Goal: Task Accomplishment & Management: Manage account settings

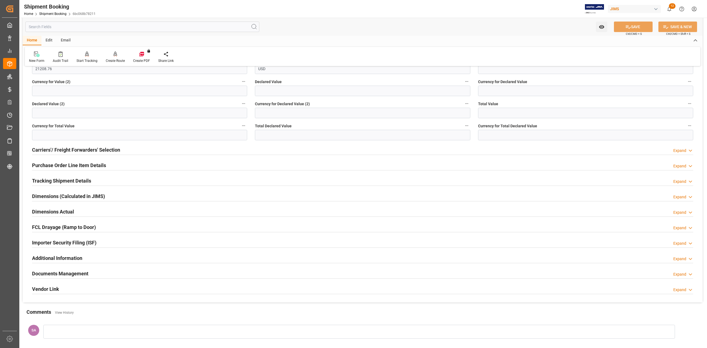
scroll to position [258, 0]
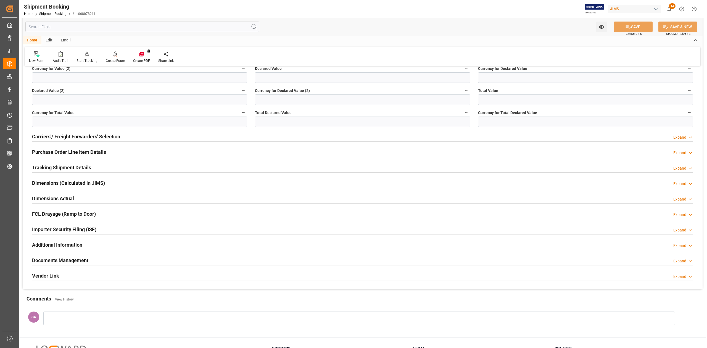
click at [65, 154] on h2 "Purchase Order Line Item Details" at bounding box center [69, 151] width 74 height 7
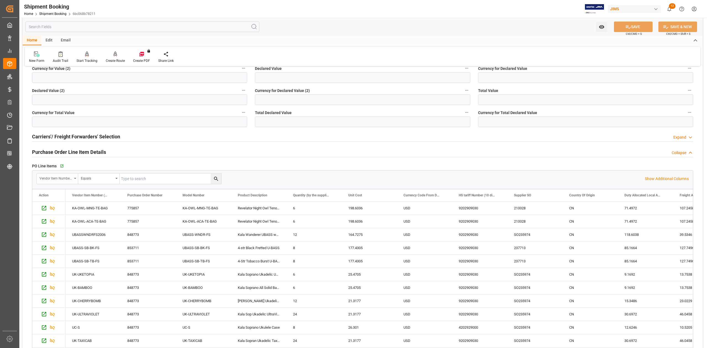
click at [75, 180] on div "Vendor Item Number (By The Supplier)" at bounding box center [57, 178] width 41 height 10
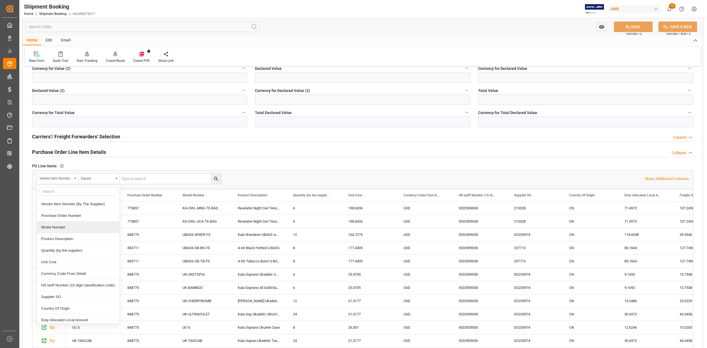
click at [87, 230] on div "Model Number" at bounding box center [78, 227] width 82 height 12
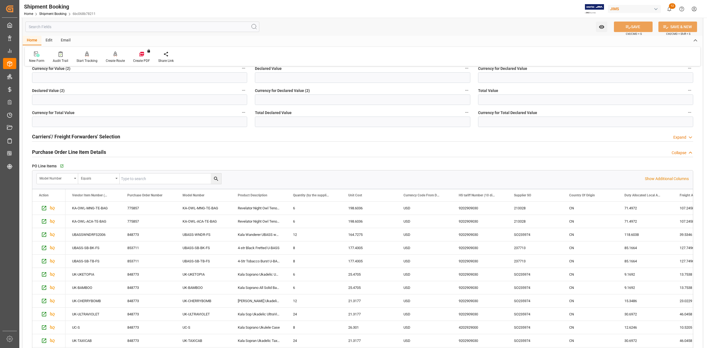
click at [165, 177] on input "text" at bounding box center [171, 178] width 102 height 10
paste input "KA-OWL-ACA-TE-BAG"
click at [218, 178] on icon "search button" at bounding box center [216, 179] width 6 height 6
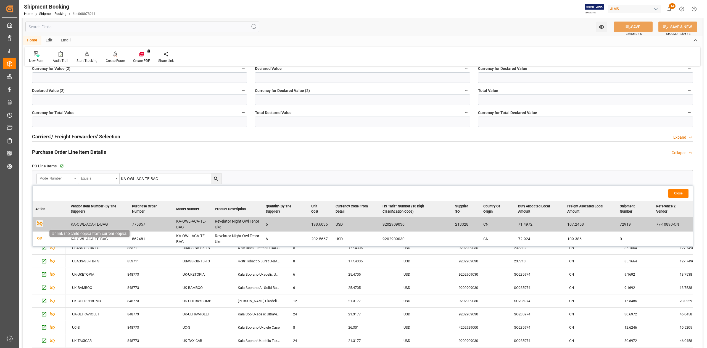
click at [38, 223] on icon "button" at bounding box center [39, 223] width 7 height 7
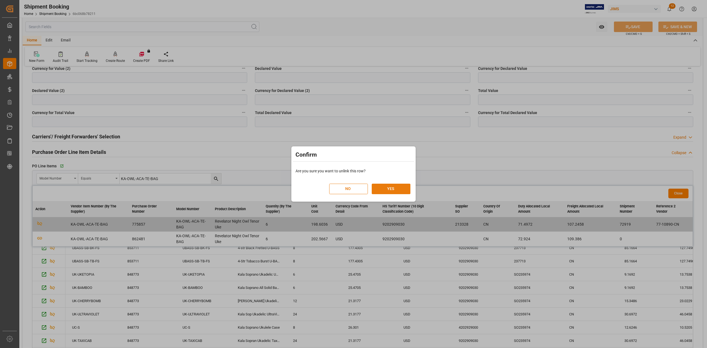
click at [395, 187] on button "YES" at bounding box center [391, 189] width 39 height 10
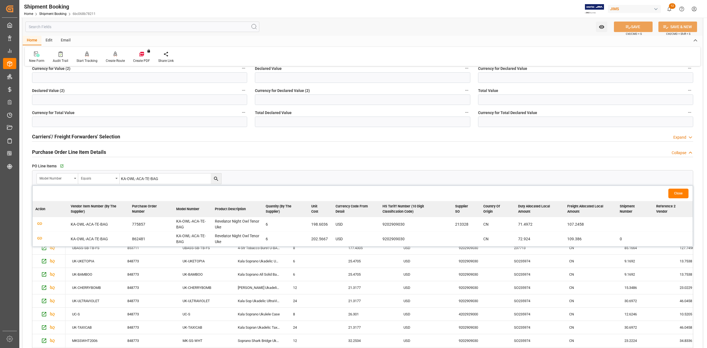
click at [182, 178] on input "KA-OWL-ACA-TE-BAG" at bounding box center [171, 178] width 102 height 10
paste input "MNG"
type input "KA-OWL-MNG-TE-BAG"
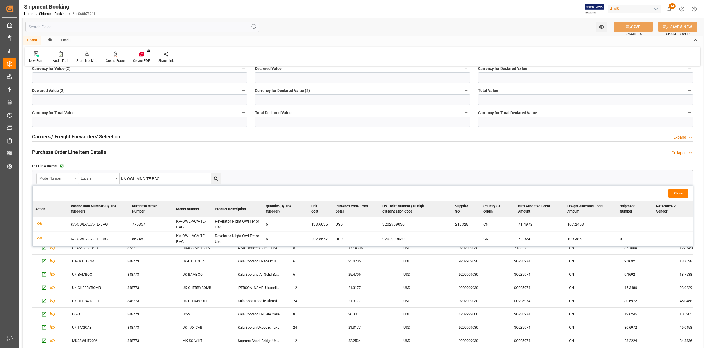
click at [215, 180] on icon "search button" at bounding box center [216, 179] width 6 height 6
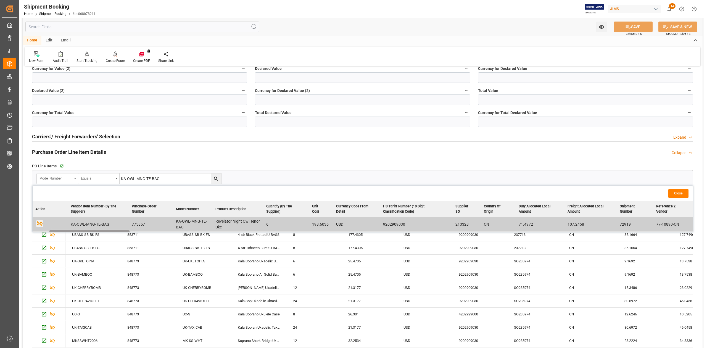
click at [40, 222] on icon "button" at bounding box center [39, 223] width 7 height 7
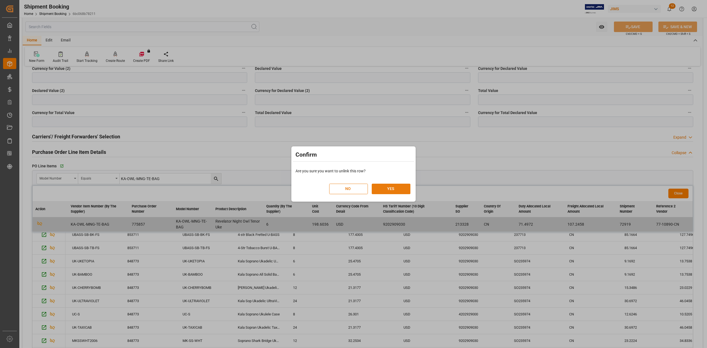
click at [391, 186] on button "YES" at bounding box center [391, 189] width 39 height 10
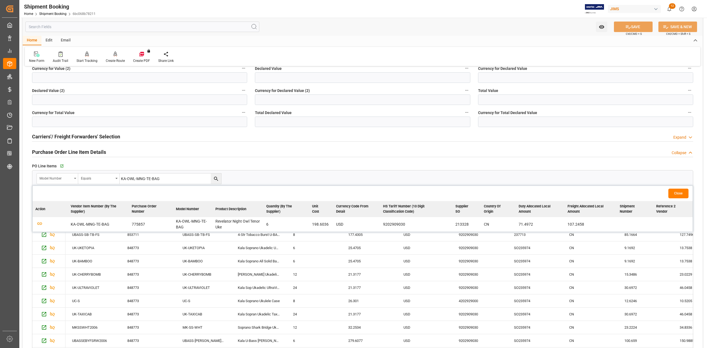
click at [74, 178] on icon "open menu" at bounding box center [75, 178] width 2 height 1
click at [676, 190] on button "Close" at bounding box center [678, 194] width 20 height 10
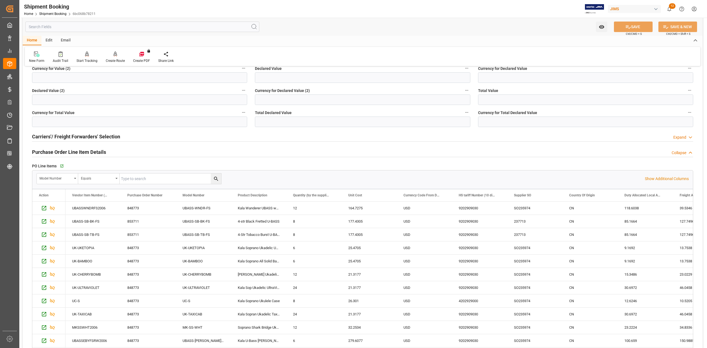
click at [131, 181] on input "text" at bounding box center [171, 178] width 102 height 10
paste input "853711"
type input "853711"
click at [141, 180] on input "853711" at bounding box center [171, 178] width 102 height 10
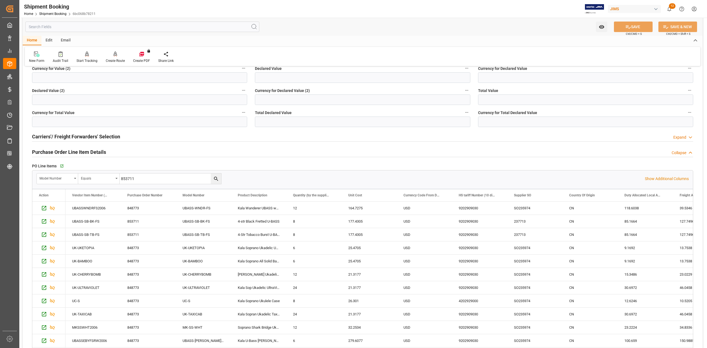
click at [141, 180] on input "853711" at bounding box center [171, 178] width 102 height 10
click at [75, 179] on icon "open menu" at bounding box center [75, 178] width 2 height 1
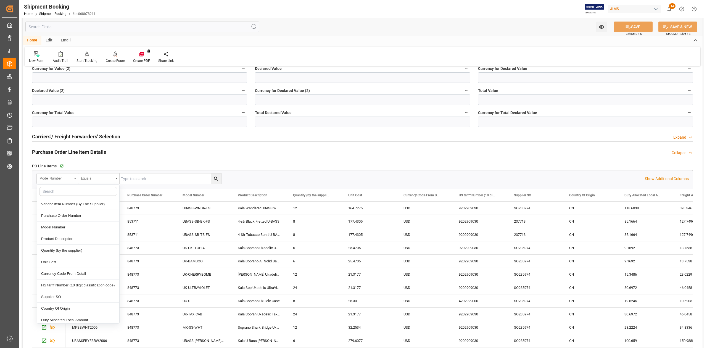
click at [178, 180] on input "text" at bounding box center [171, 178] width 102 height 10
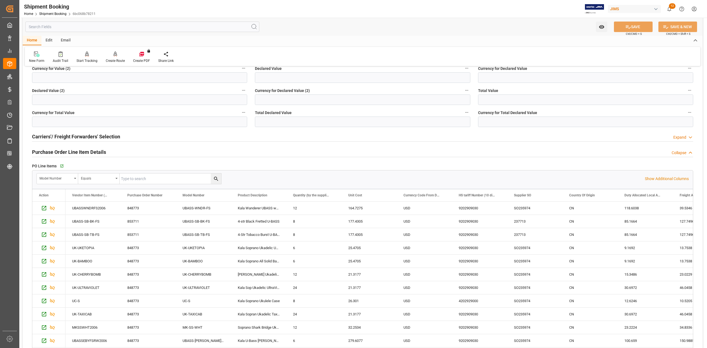
paste input "KA-BNJ-MHG-C"
type input "KA-BNJ-MHG-C"
click at [215, 177] on icon "search button" at bounding box center [216, 179] width 4 height 4
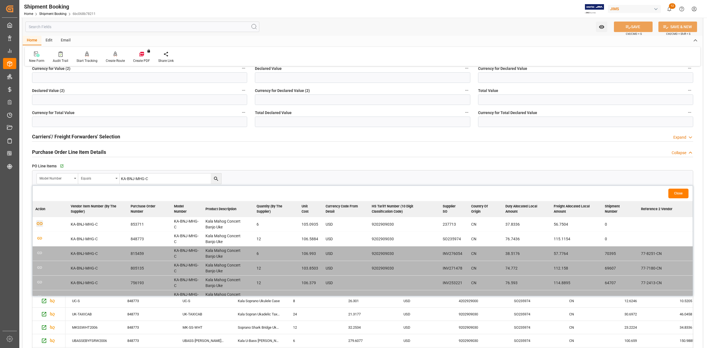
click at [40, 223] on icon "button" at bounding box center [39, 223] width 7 height 7
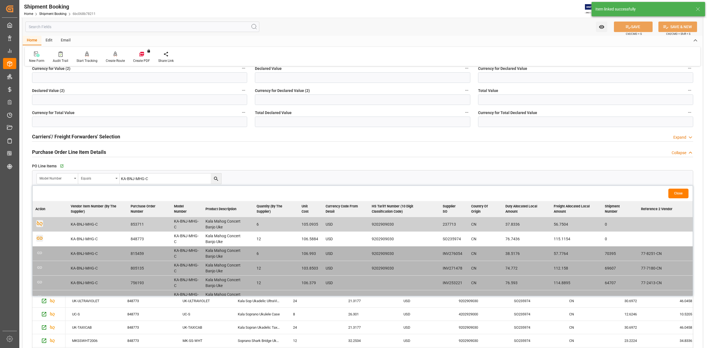
click at [40, 239] on icon "button" at bounding box center [39, 237] width 7 height 7
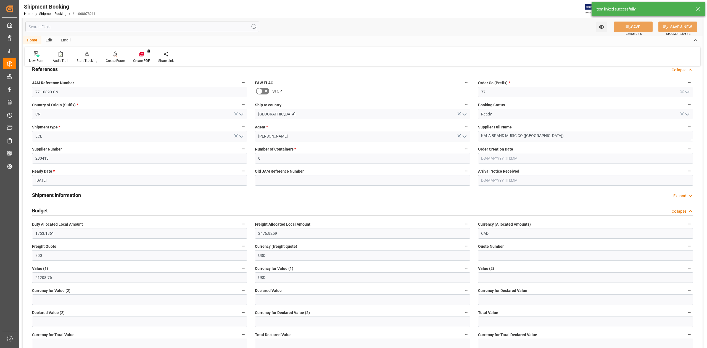
scroll to position [0, 0]
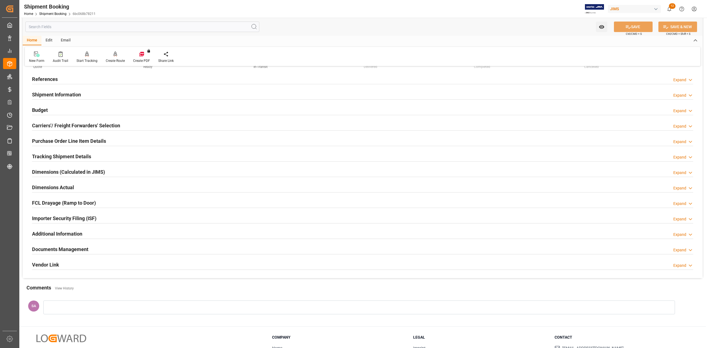
scroll to position [68, 0]
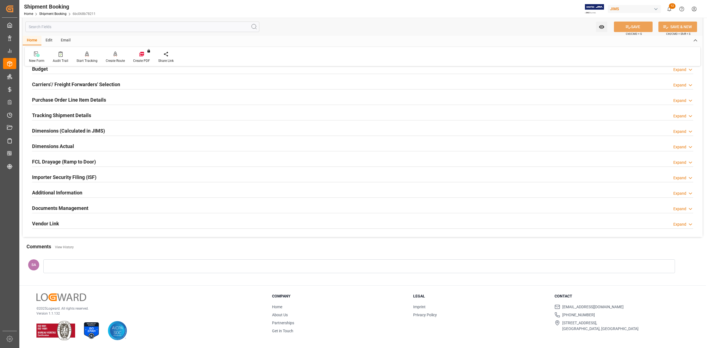
click at [46, 115] on h2 "Tracking Shipment Details" at bounding box center [61, 115] width 59 height 7
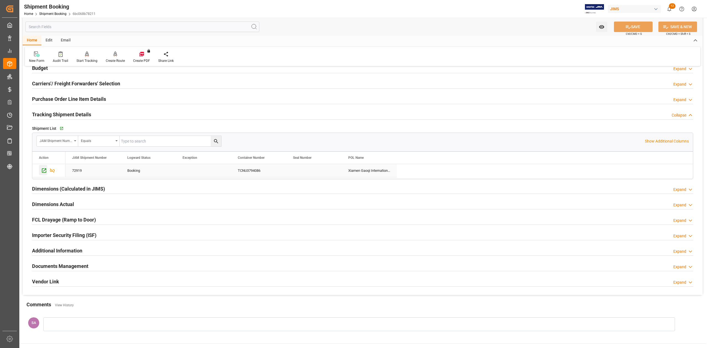
click at [44, 173] on icon "Press SPACE to select this row." at bounding box center [44, 171] width 6 height 6
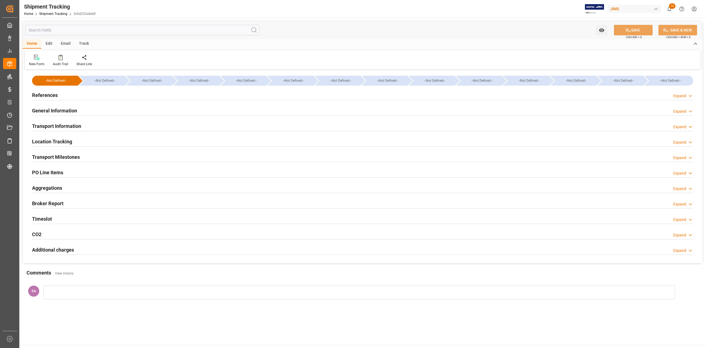
type input "[DATE]"
click at [57, 113] on h2 "General Information" at bounding box center [54, 110] width 45 height 7
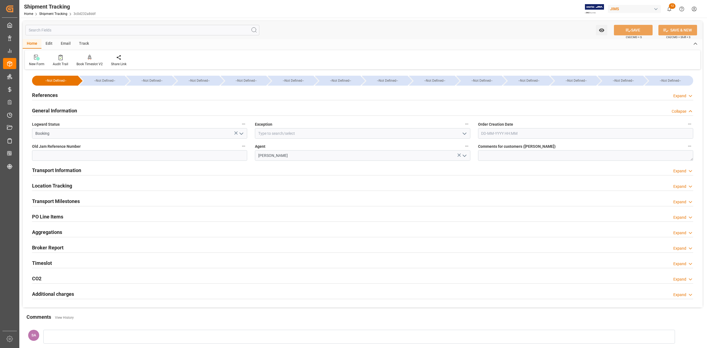
click at [57, 113] on h2 "General Information" at bounding box center [54, 110] width 45 height 7
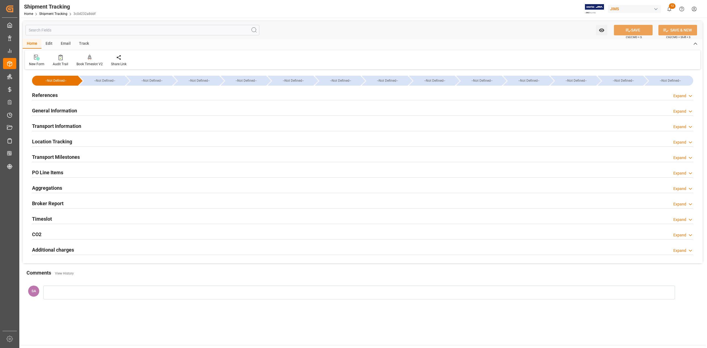
click at [49, 95] on h2 "References" at bounding box center [45, 94] width 26 height 7
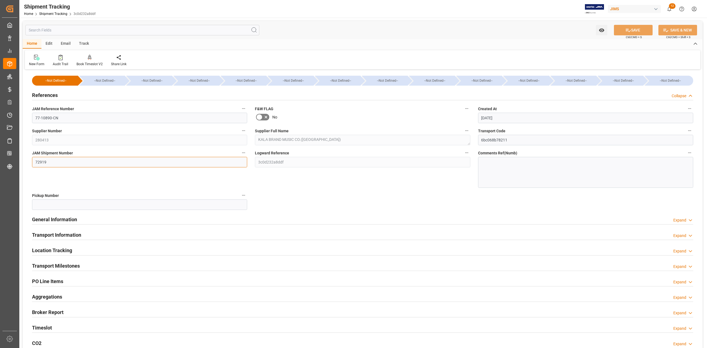
click at [40, 162] on input "72919" at bounding box center [139, 162] width 215 height 10
click at [631, 30] on button "SAVE" at bounding box center [633, 30] width 39 height 10
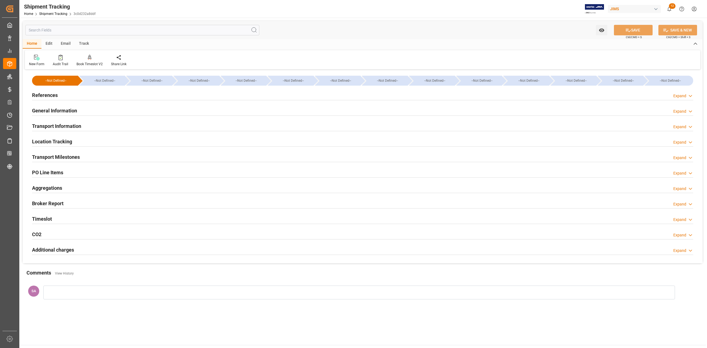
click at [42, 93] on h2 "References" at bounding box center [45, 94] width 26 height 7
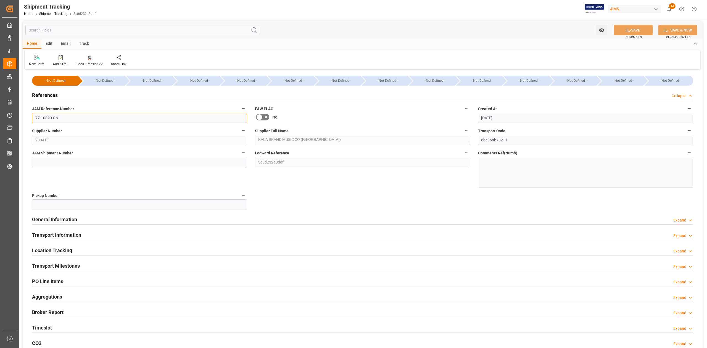
click at [71, 115] on input "77-10890-CN" at bounding box center [139, 118] width 215 height 10
drag, startPoint x: 69, startPoint y: 162, endPoint x: 75, endPoint y: 164, distance: 5.9
click at [69, 162] on input at bounding box center [139, 162] width 215 height 10
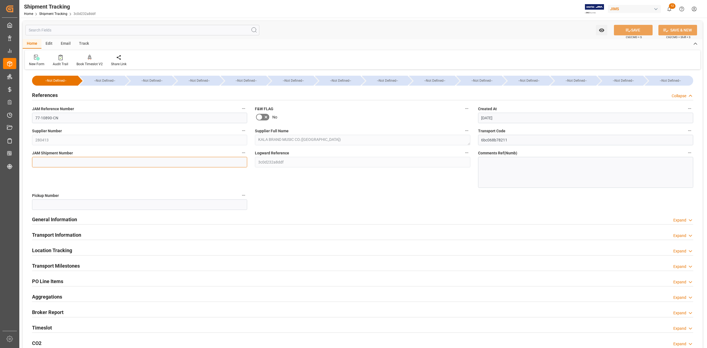
paste input "73171"
type input "73171"
click at [640, 26] on button "SAVE" at bounding box center [633, 30] width 39 height 10
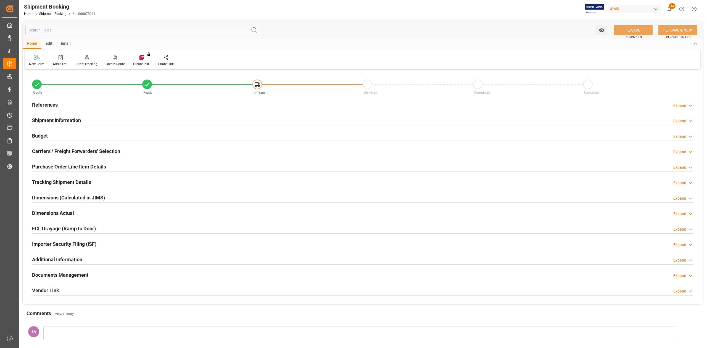
click at [36, 104] on h2 "References" at bounding box center [45, 104] width 26 height 7
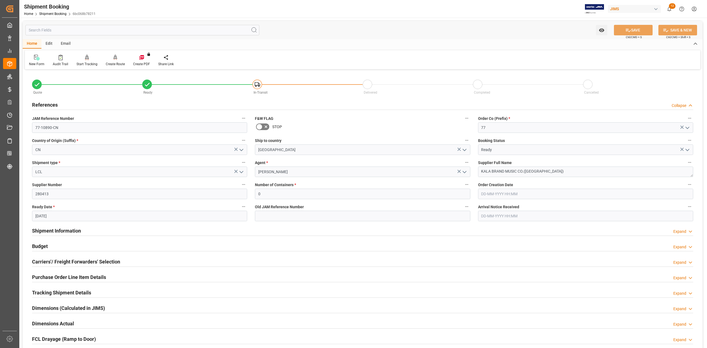
scroll to position [110, 0]
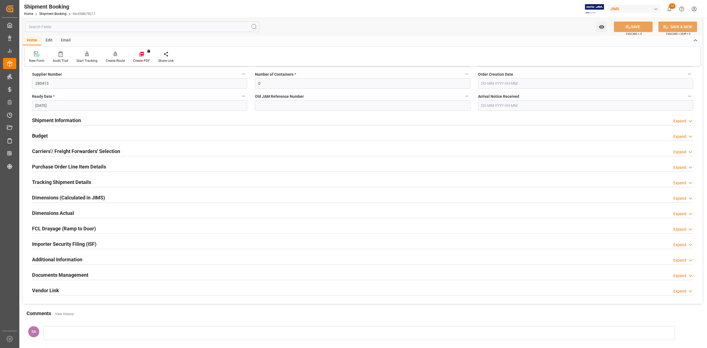
click at [41, 181] on h2 "Tracking Shipment Details" at bounding box center [61, 181] width 59 height 7
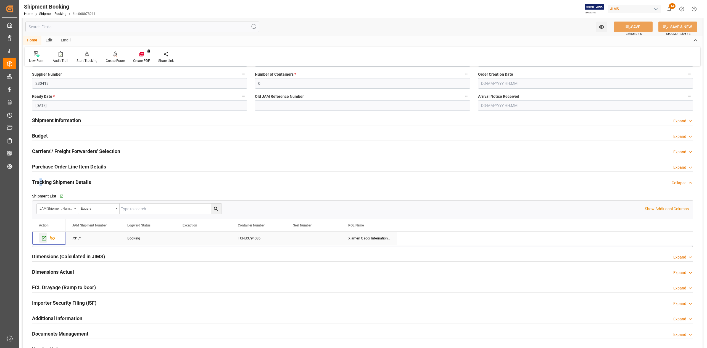
click at [41, 239] on icon "Press SPACE to select this row." at bounding box center [44, 238] width 6 height 6
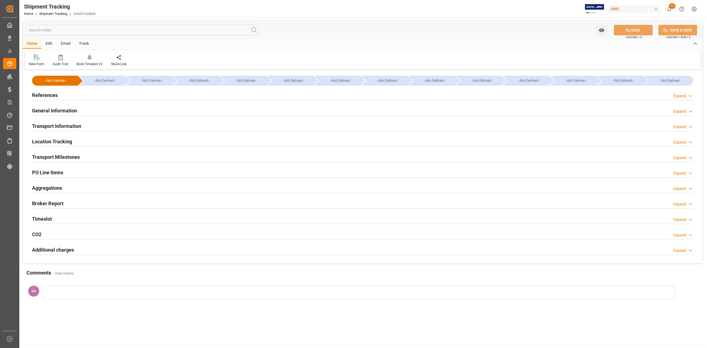
click at [37, 96] on h2 "References" at bounding box center [45, 94] width 26 height 7
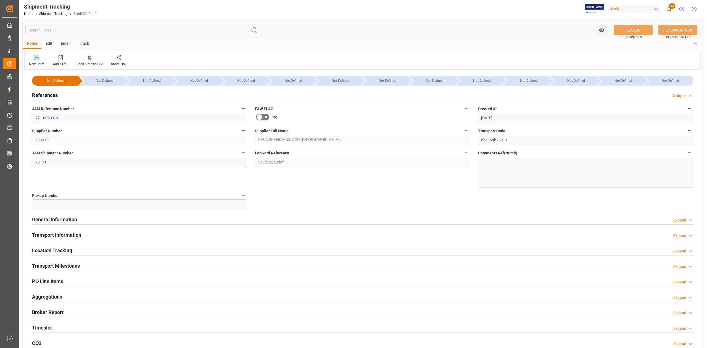
click at [36, 97] on h2 "References" at bounding box center [45, 94] width 26 height 7
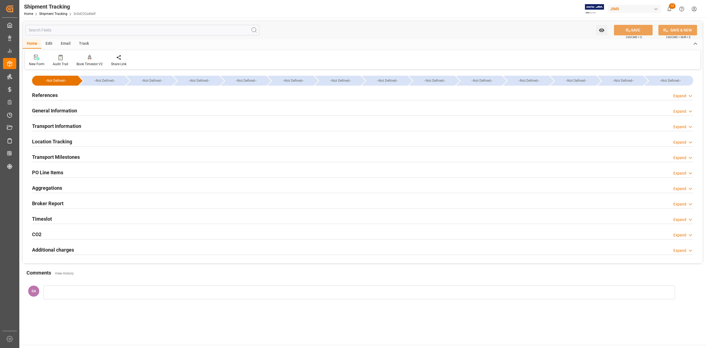
click at [46, 158] on h2 "Transport Milestones" at bounding box center [56, 156] width 48 height 7
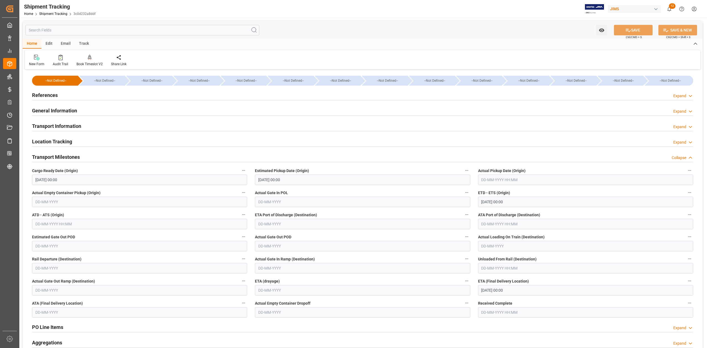
click at [484, 181] on input "text" at bounding box center [585, 179] width 215 height 10
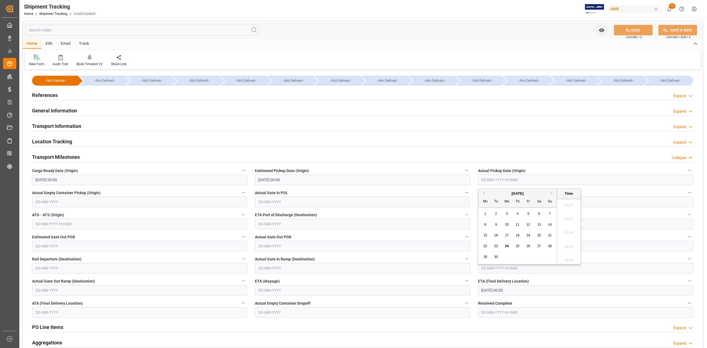
scroll to position [789, 0]
click at [606, 204] on input "[DATE] 00:00" at bounding box center [585, 202] width 215 height 10
type input "[DATE] 00:00"
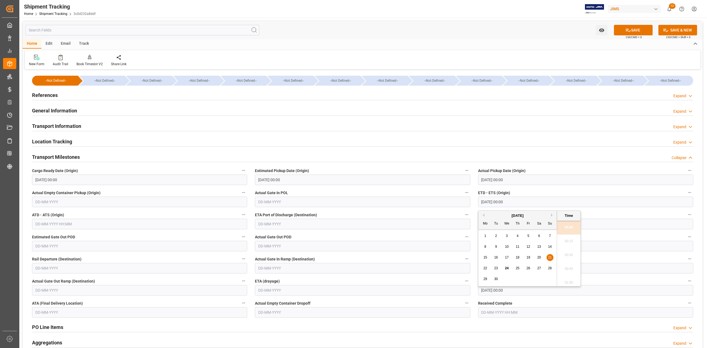
click at [606, 204] on input "[DATE] 00:00" at bounding box center [585, 202] width 215 height 10
type input "[DATE] 00:00"
click at [522, 291] on input "[DATE] 00:00" at bounding box center [585, 290] width 215 height 10
click at [484, 209] on button "Previous Month" at bounding box center [482, 209] width 3 height 3
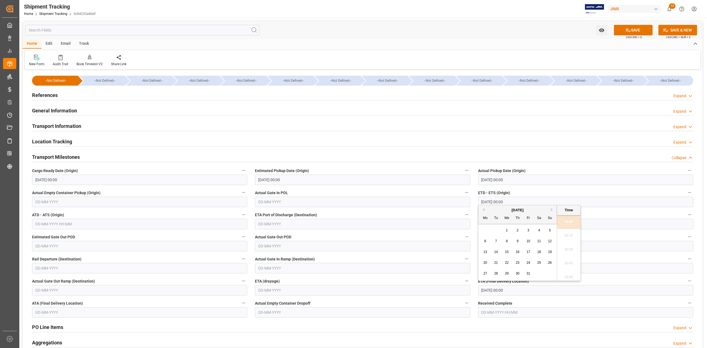
click at [553, 210] on button "Next Month" at bounding box center [552, 209] width 3 height 3
click at [505, 242] on div "5" at bounding box center [506, 241] width 7 height 7
type input "[DATE] 00:00"
click at [620, 30] on button "SAVE" at bounding box center [633, 30] width 39 height 10
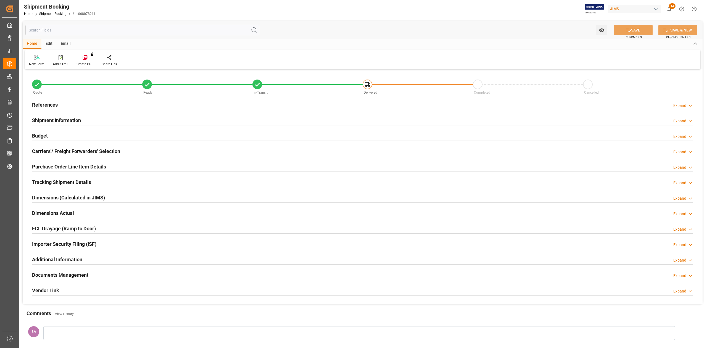
type input "50"
click at [57, 120] on h2 "Shipment Information" at bounding box center [56, 120] width 49 height 7
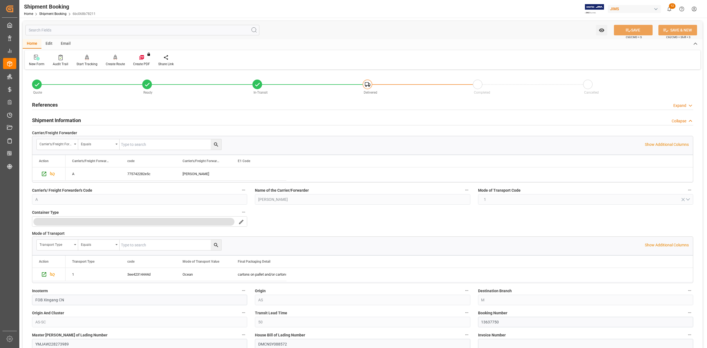
click at [57, 120] on h2 "Shipment Information" at bounding box center [56, 120] width 49 height 7
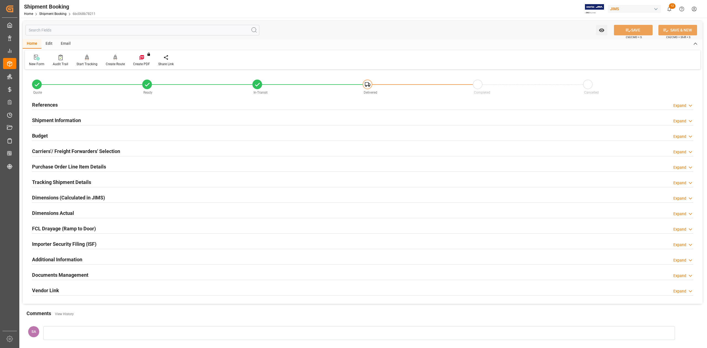
click at [64, 184] on h2 "Tracking Shipment Details" at bounding box center [61, 181] width 59 height 7
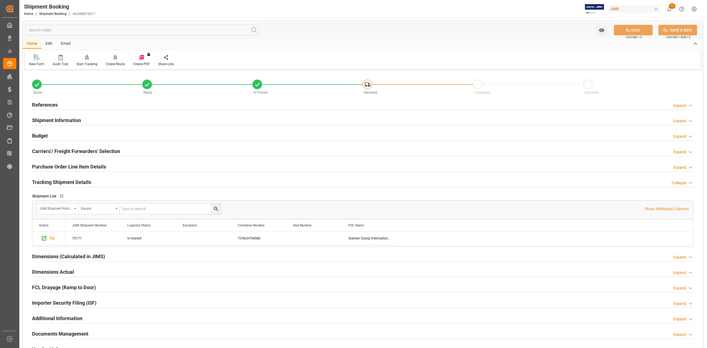
click at [63, 181] on h2 "Tracking Shipment Details" at bounding box center [61, 181] width 59 height 7
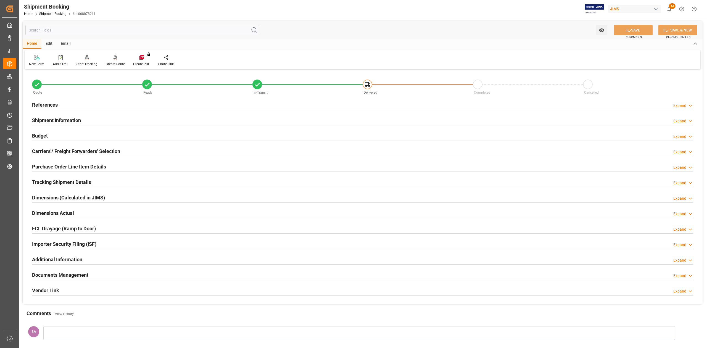
click at [44, 136] on h2 "Budget" at bounding box center [40, 135] width 16 height 7
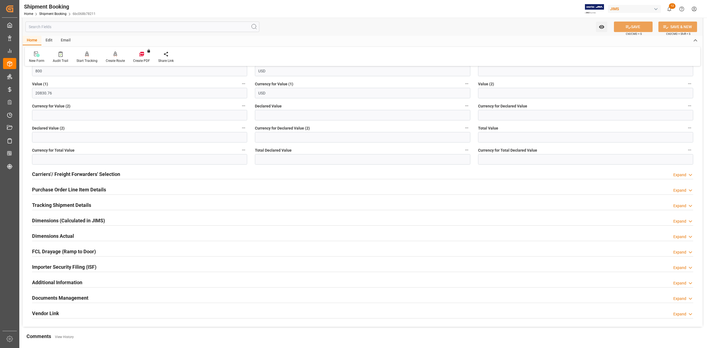
scroll to position [110, 0]
click at [39, 189] on h2 "Purchase Order Line Item Details" at bounding box center [69, 188] width 74 height 7
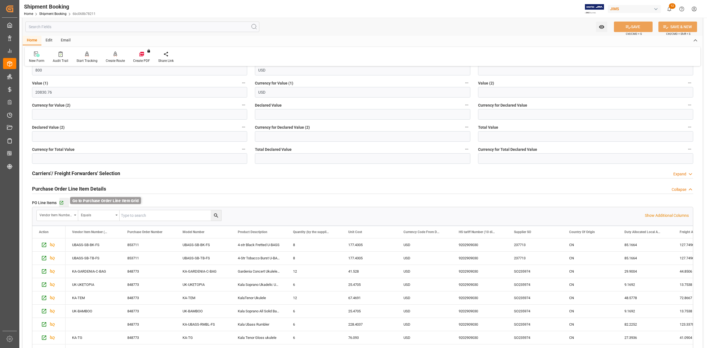
click at [60, 204] on icon "button" at bounding box center [62, 203] width 4 height 4
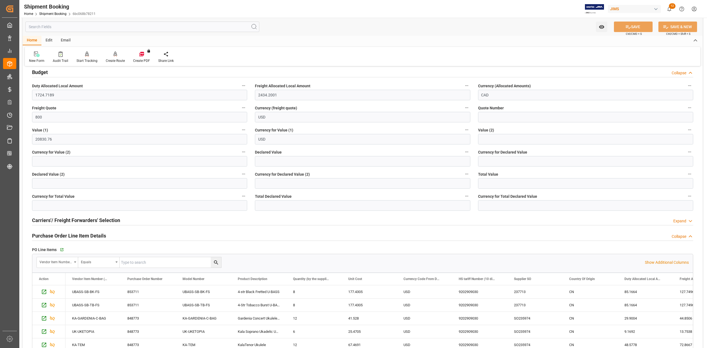
scroll to position [0, 0]
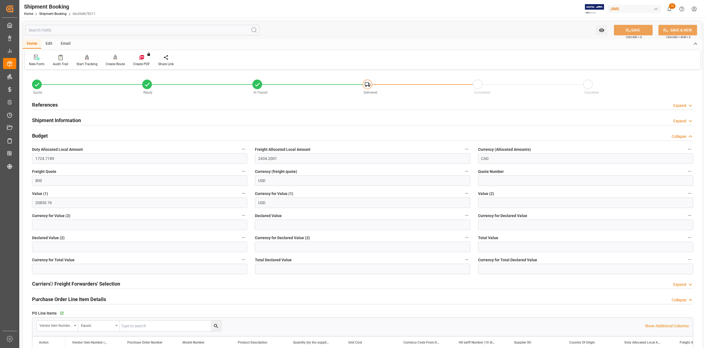
click at [49, 104] on h2 "References" at bounding box center [45, 104] width 26 height 7
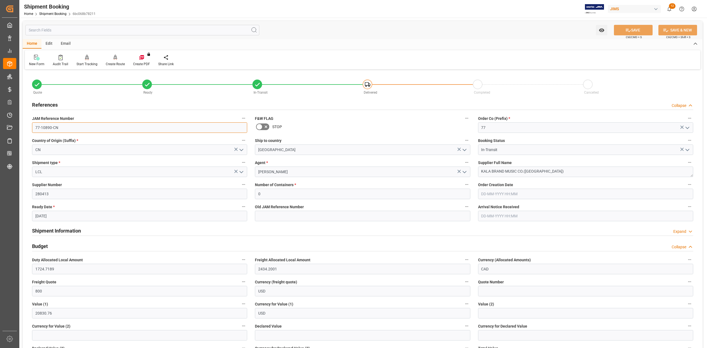
click at [73, 132] on input "77-10890-CN" at bounding box center [139, 127] width 215 height 10
click at [548, 172] on textarea "KALA BRAND MUSIC CO.(Xiamen)" at bounding box center [585, 171] width 215 height 10
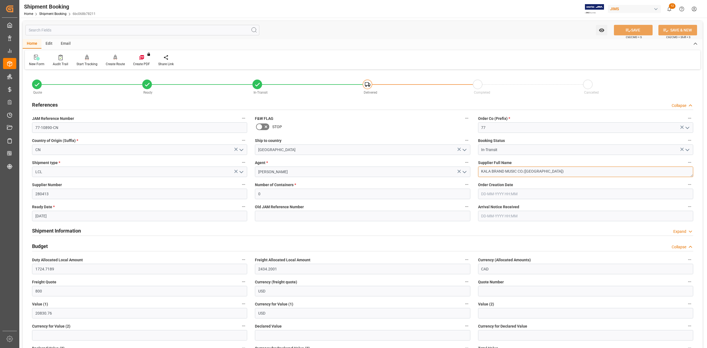
click at [548, 172] on textarea "KALA BRAND MUSIC CO.(Xiamen)" at bounding box center [585, 171] width 215 height 10
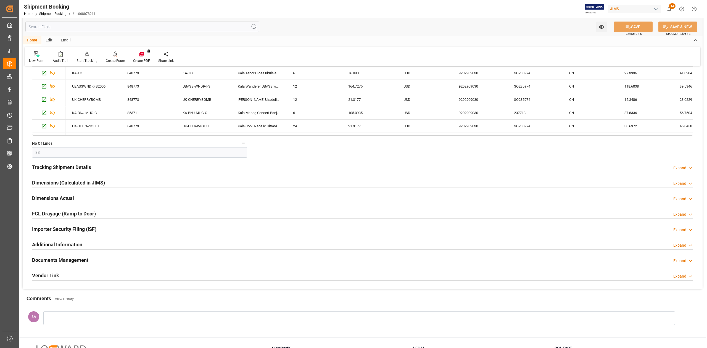
scroll to position [515, 0]
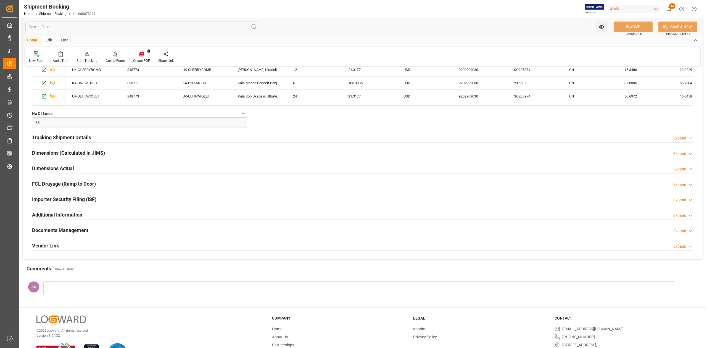
drag, startPoint x: 77, startPoint y: 232, endPoint x: 47, endPoint y: 282, distance: 57.9
click at [77, 232] on h2 "Documents Management" at bounding box center [60, 229] width 56 height 7
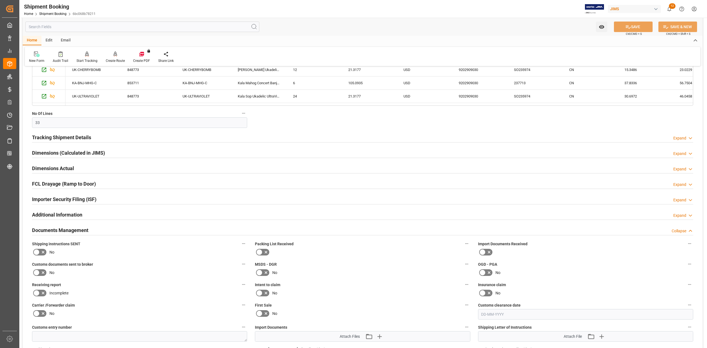
click at [36, 273] on icon at bounding box center [36, 272] width 3 height 2
click at [0, 0] on input "checkbox" at bounding box center [0, 0] width 0 height 0
click at [639, 23] on button "SAVE" at bounding box center [633, 27] width 39 height 10
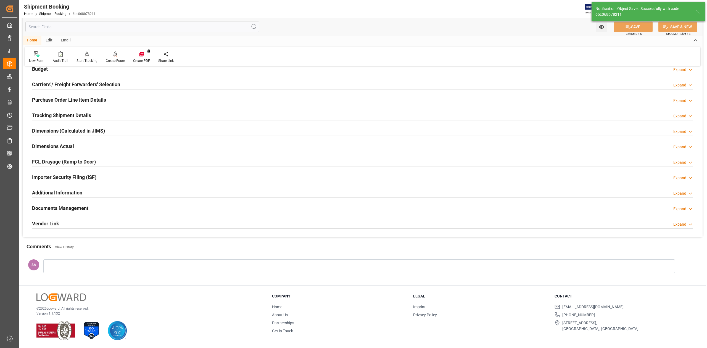
scroll to position [44, 0]
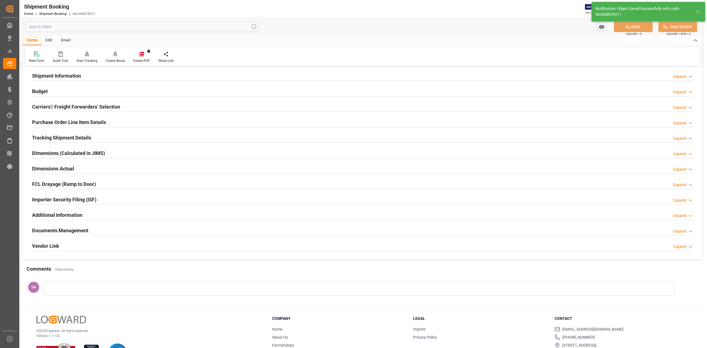
click at [50, 230] on h2 "Documents Management" at bounding box center [60, 230] width 56 height 7
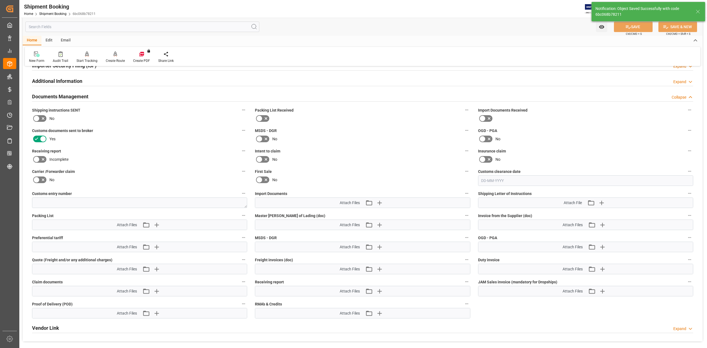
scroll to position [192, 0]
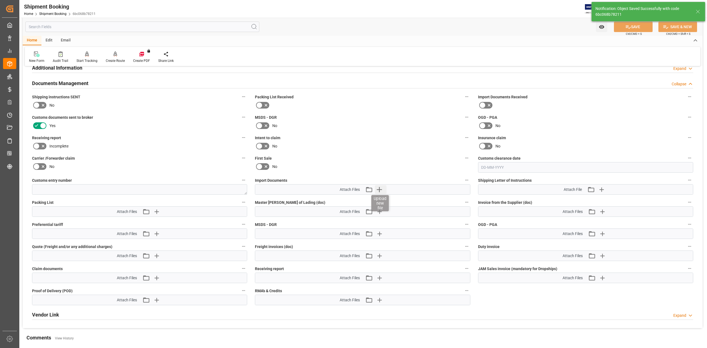
click at [378, 191] on icon "button" at bounding box center [379, 189] width 9 height 9
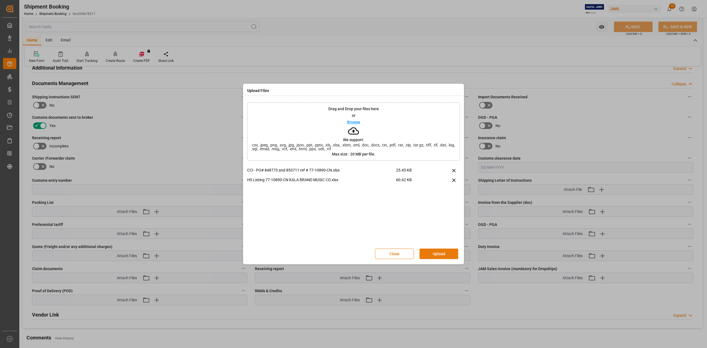
click at [443, 252] on button "Upload" at bounding box center [438, 253] width 39 height 10
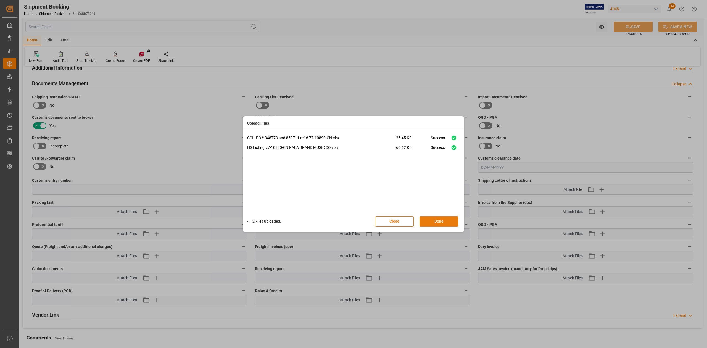
click at [438, 221] on button "Done" at bounding box center [438, 221] width 39 height 10
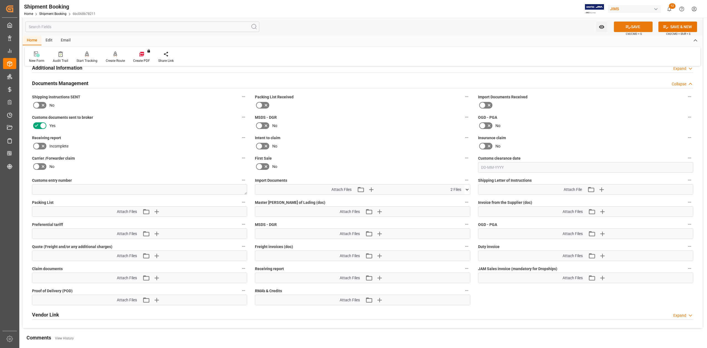
click at [630, 28] on button "SAVE" at bounding box center [633, 27] width 39 height 10
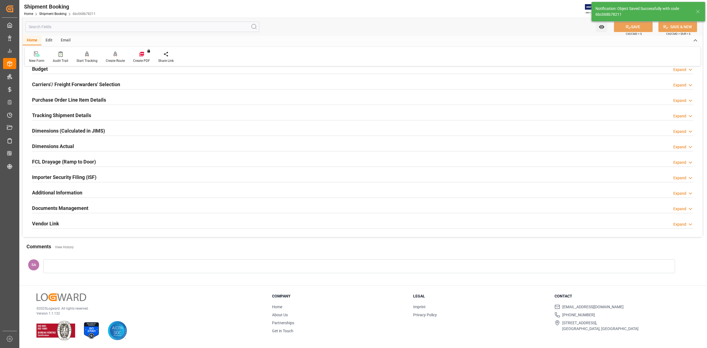
scroll to position [68, 0]
click at [68, 211] on h2 "Documents Management" at bounding box center [60, 207] width 56 height 7
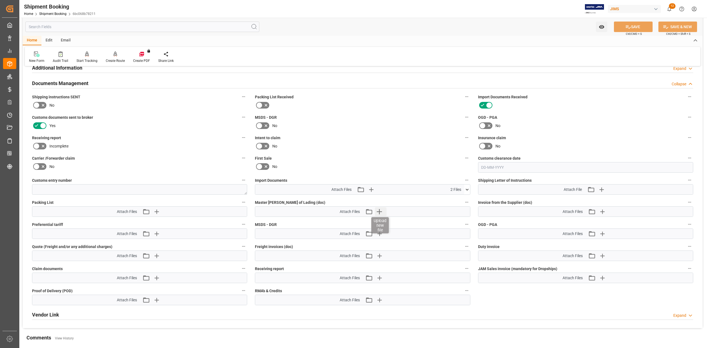
click at [380, 212] on icon "button" at bounding box center [379, 211] width 9 height 9
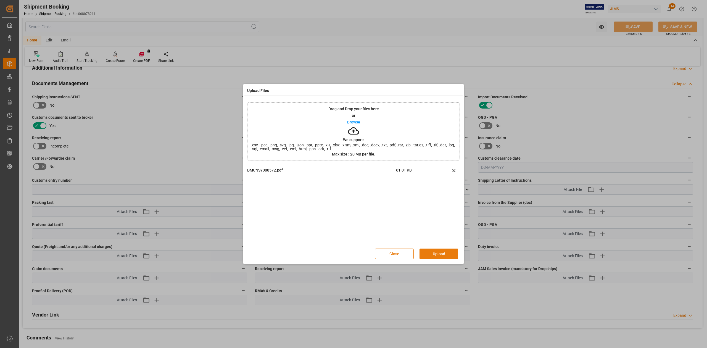
click at [447, 258] on button "Upload" at bounding box center [438, 253] width 39 height 10
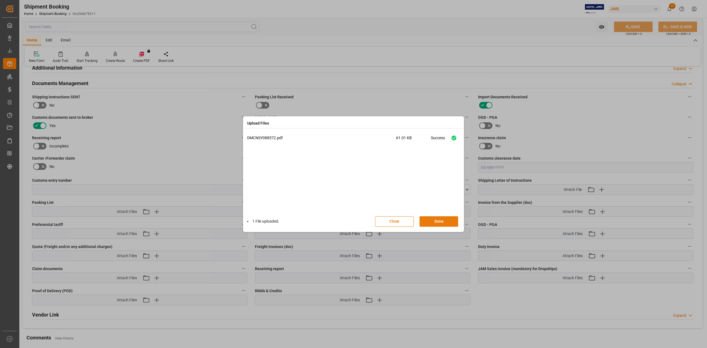
click at [438, 219] on button "Done" at bounding box center [438, 221] width 39 height 10
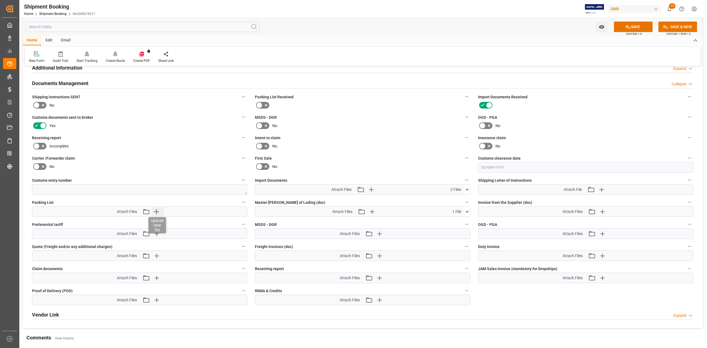
click at [155, 210] on icon "button" at bounding box center [156, 211] width 9 height 9
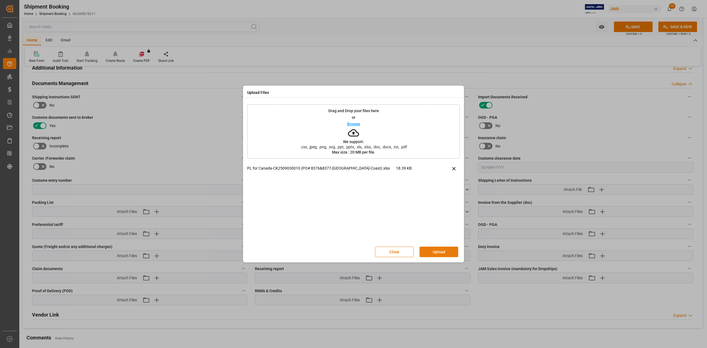
click at [441, 251] on button "Upload" at bounding box center [438, 252] width 39 height 10
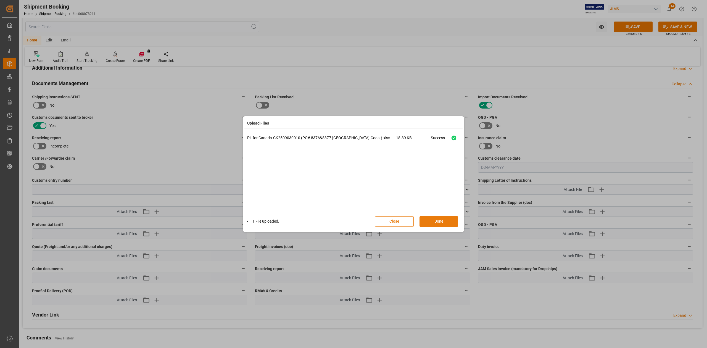
click at [446, 221] on button "Done" at bounding box center [438, 221] width 39 height 10
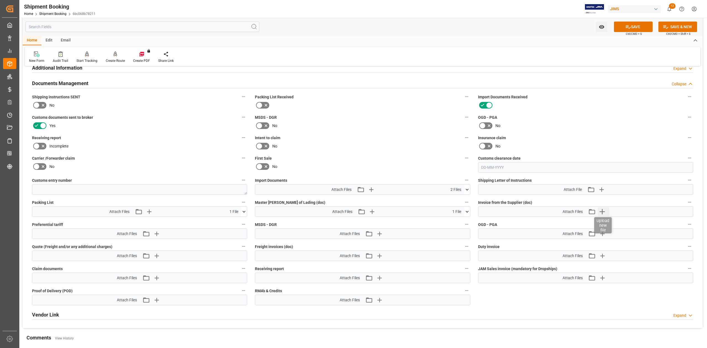
click at [601, 213] on icon "button" at bounding box center [602, 211] width 9 height 9
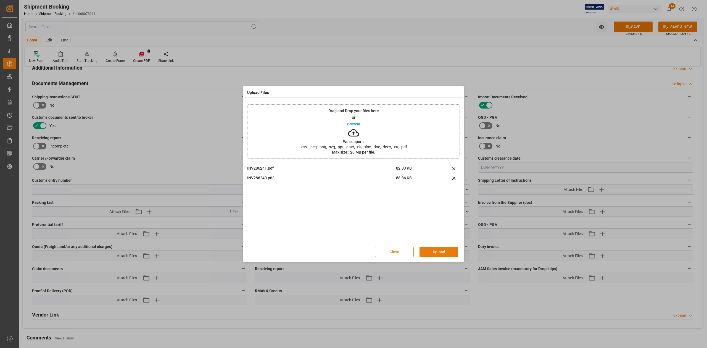
click at [444, 250] on button "Upload" at bounding box center [438, 252] width 39 height 10
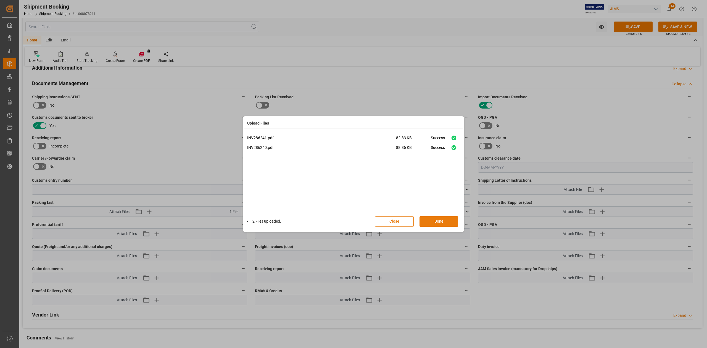
click at [447, 223] on button "Done" at bounding box center [438, 221] width 39 height 10
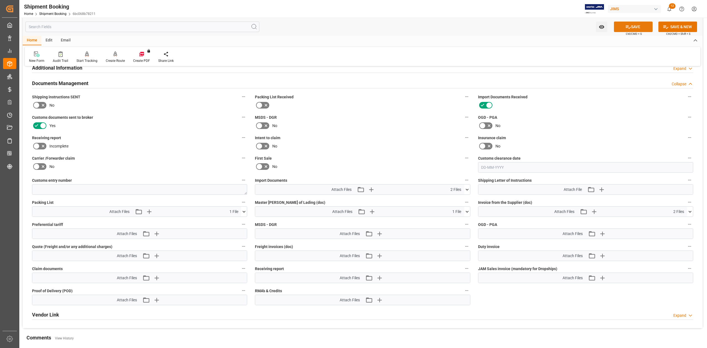
click at [628, 27] on icon at bounding box center [628, 27] width 6 height 6
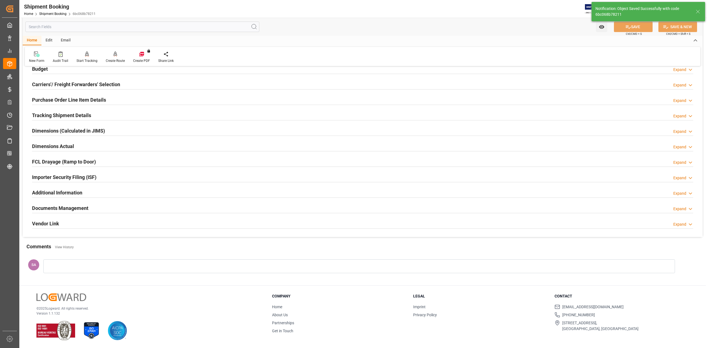
scroll to position [68, 0]
click at [80, 209] on h2 "Documents Management" at bounding box center [60, 207] width 56 height 7
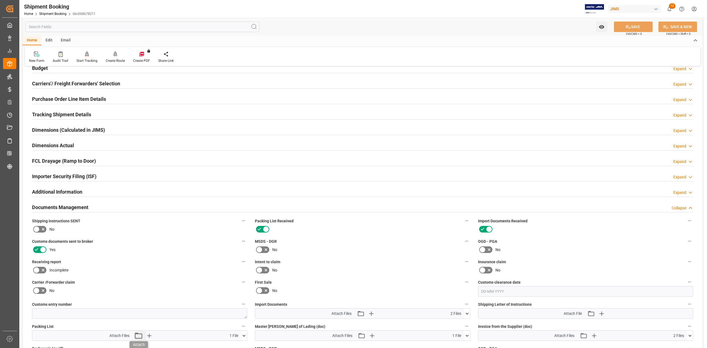
scroll to position [192, 0]
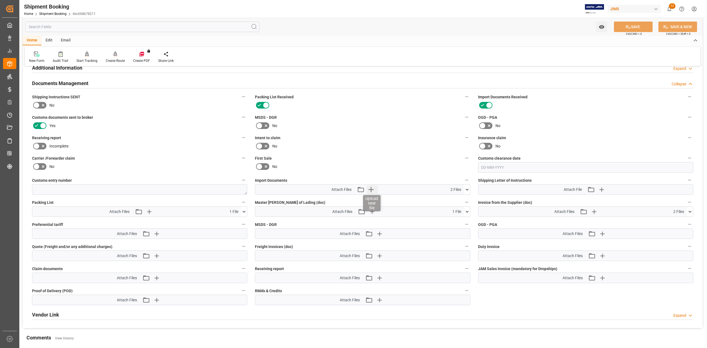
click at [371, 187] on icon "button" at bounding box center [370, 189] width 9 height 9
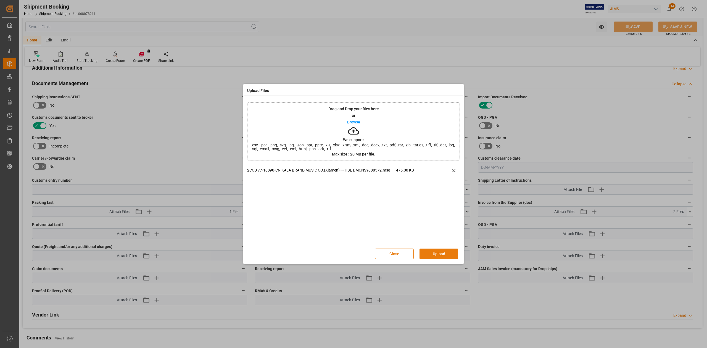
click at [437, 252] on button "Upload" at bounding box center [438, 253] width 39 height 10
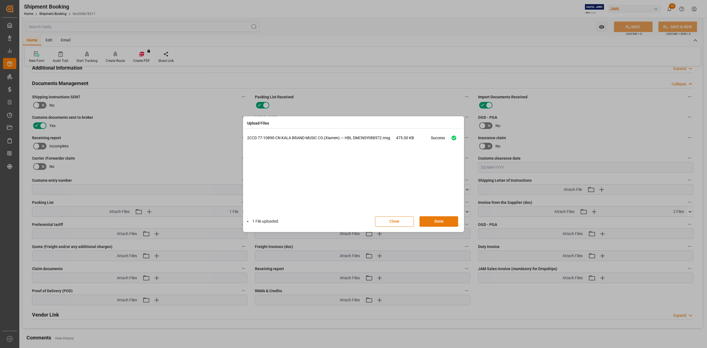
click at [436, 221] on button "Done" at bounding box center [438, 221] width 39 height 10
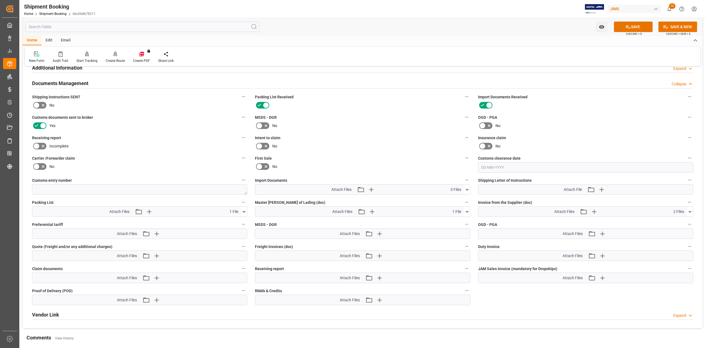
click at [627, 27] on icon at bounding box center [628, 27] width 6 height 6
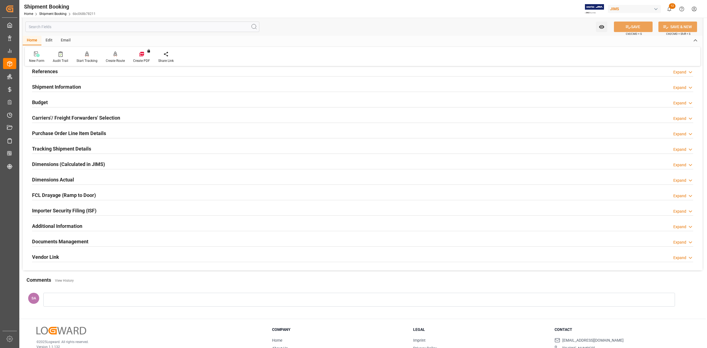
scroll to position [0, 0]
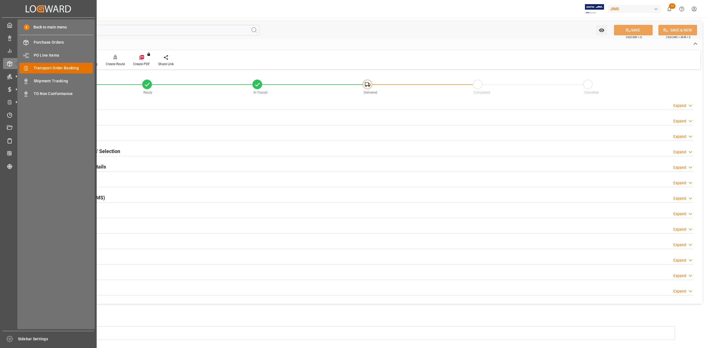
click at [57, 67] on span "Transport Order Booking" at bounding box center [63, 68] width 59 height 6
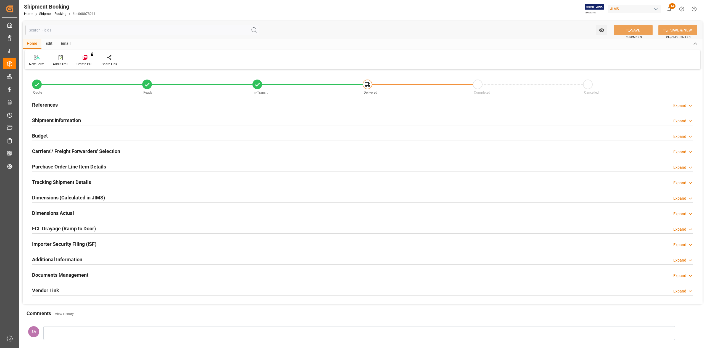
type input "0"
type input "09-09-2025"
click at [49, 103] on h2 "References" at bounding box center [45, 104] width 26 height 7
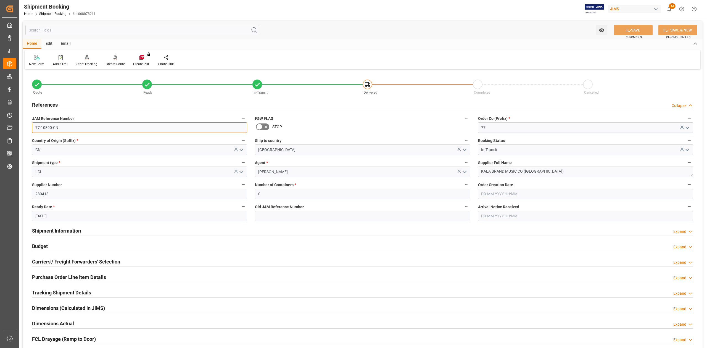
click at [72, 125] on input "77-10890-CN" at bounding box center [139, 127] width 215 height 10
click at [552, 172] on textarea "KALA BRAND MUSIC CO.([GEOGRAPHIC_DATA])" at bounding box center [585, 171] width 215 height 10
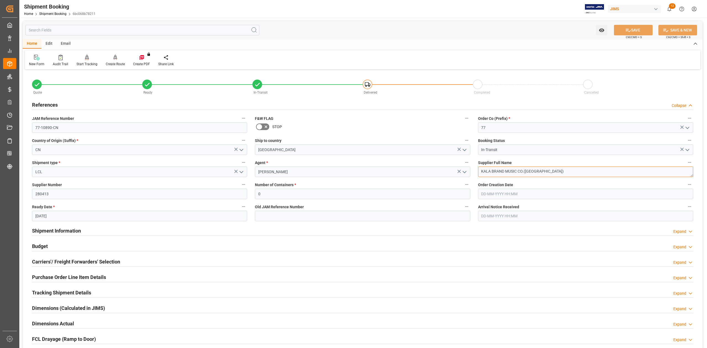
click at [552, 172] on textarea "KALA BRAND MUSIC CO.([GEOGRAPHIC_DATA])" at bounding box center [585, 171] width 215 height 10
click at [78, 126] on input "77-10890-CN" at bounding box center [139, 127] width 215 height 10
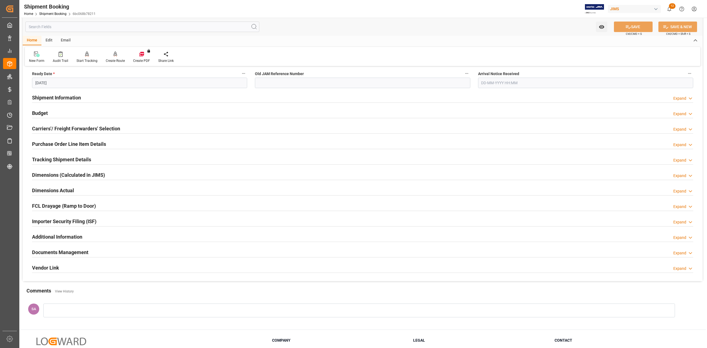
scroll to position [147, 0]
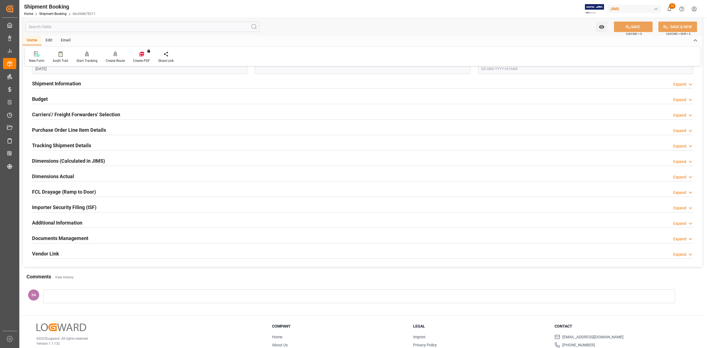
drag, startPoint x: 38, startPoint y: 96, endPoint x: 67, endPoint y: 111, distance: 32.7
click at [38, 96] on h2 "Budget" at bounding box center [40, 98] width 16 height 7
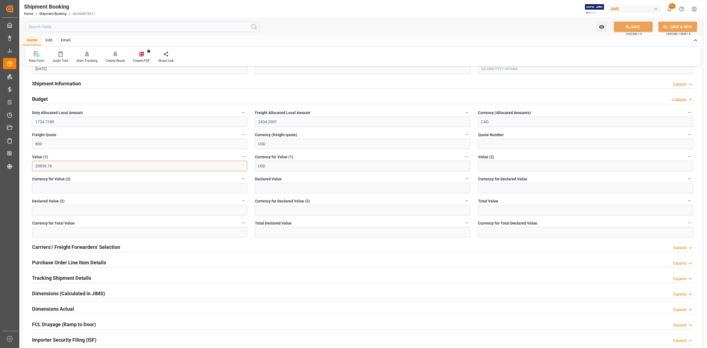
drag, startPoint x: 55, startPoint y: 165, endPoint x: 20, endPoint y: 164, distance: 35.1
click at [20, 164] on div "Watch Option SAVE Ctrl/CMD + S SAVE & NEW Ctrl/CMD + Shift + S Home Edit Email …" at bounding box center [362, 159] width 686 height 577
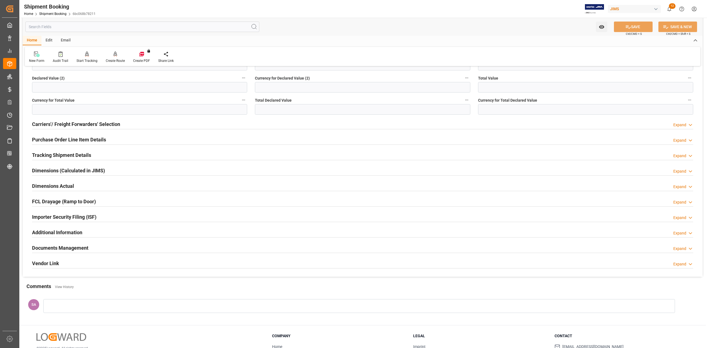
scroll to position [311, 0]
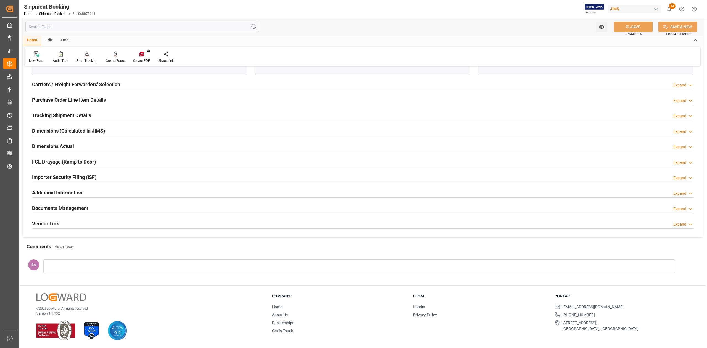
click at [42, 114] on h2 "Tracking Shipment Details" at bounding box center [61, 115] width 59 height 7
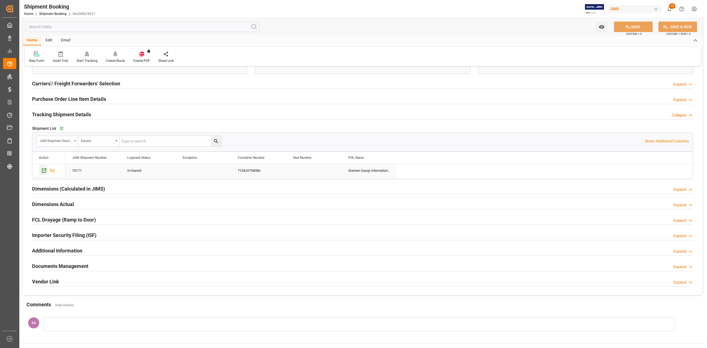
click at [45, 171] on icon "Press SPACE to select this row." at bounding box center [44, 171] width 6 height 6
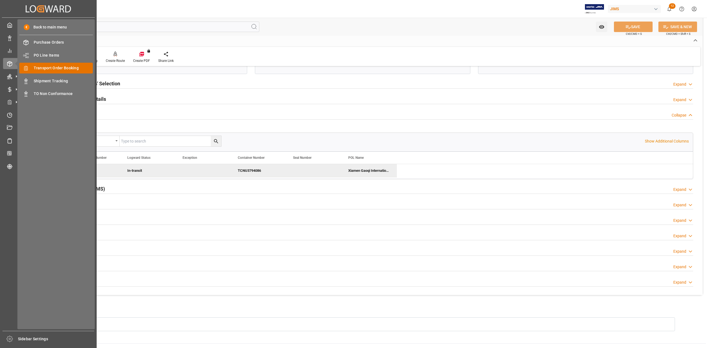
click at [53, 67] on span "Transport Order Booking" at bounding box center [63, 68] width 59 height 6
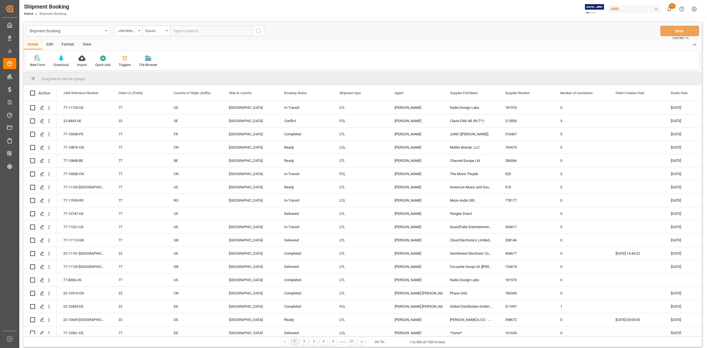
click at [212, 30] on input "text" at bounding box center [211, 31] width 83 height 10
type input "77-10584-CN"
click at [262, 31] on button "search button" at bounding box center [259, 31] width 12 height 10
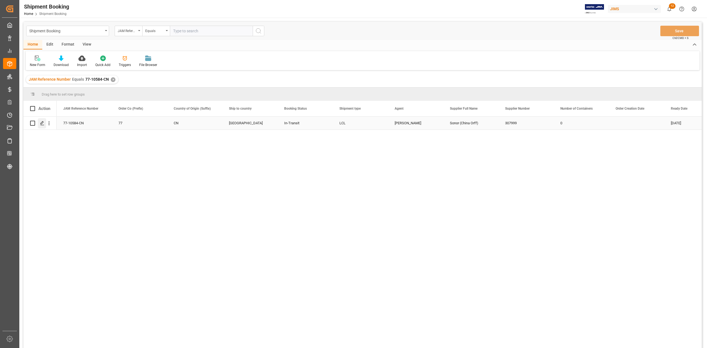
click at [43, 123] on icon "Press SPACE to select this row." at bounding box center [42, 123] width 4 height 4
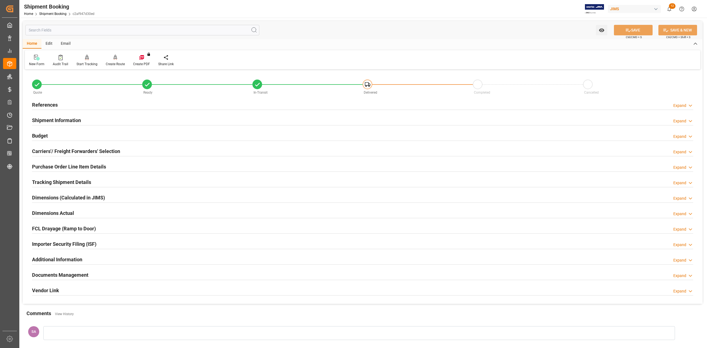
click at [64, 274] on h2 "Documents Management" at bounding box center [60, 274] width 56 height 7
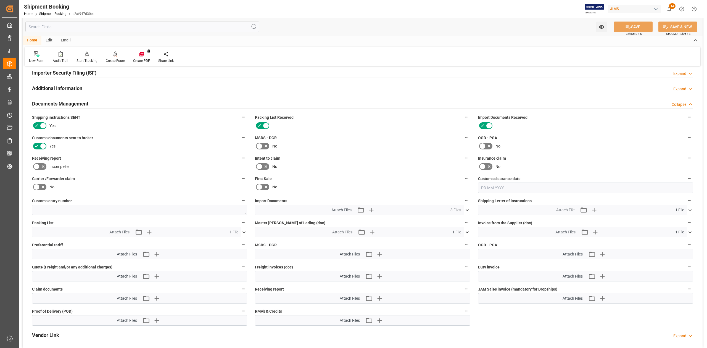
scroll to position [184, 0]
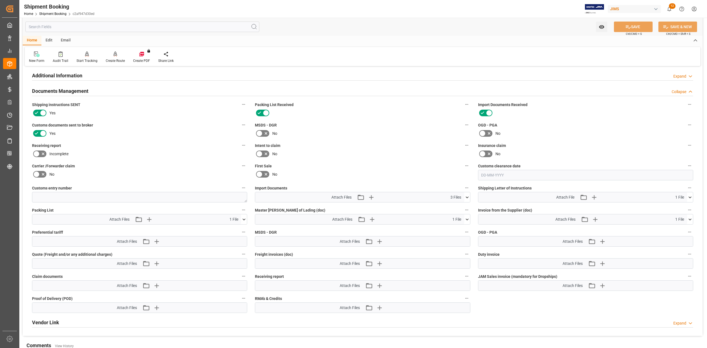
click at [468, 220] on icon at bounding box center [467, 219] width 6 height 6
click at [457, 230] on icon at bounding box center [458, 230] width 6 height 6
click at [379, 218] on icon "button" at bounding box center [379, 219] width 5 height 5
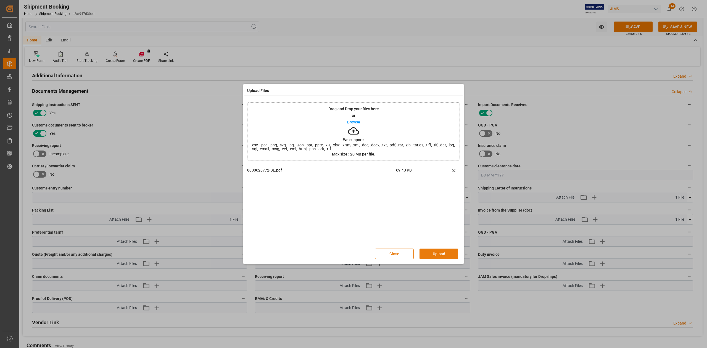
click at [437, 258] on button "Upload" at bounding box center [438, 253] width 39 height 10
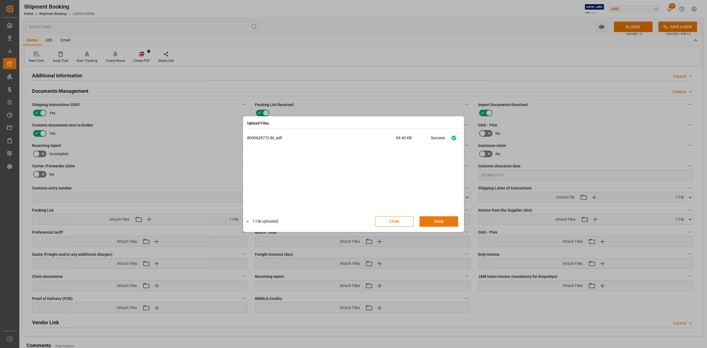
click at [444, 222] on button "Done" at bounding box center [438, 221] width 39 height 10
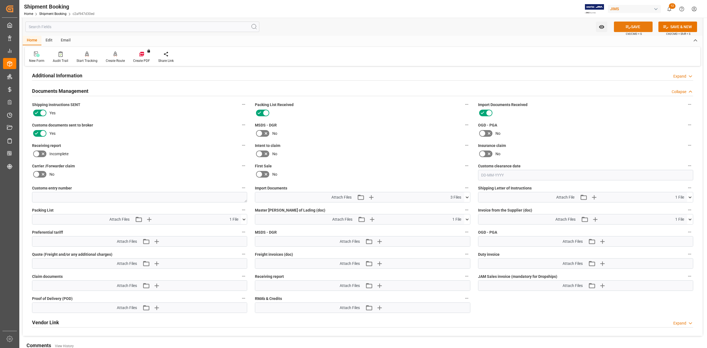
click at [631, 25] on button "SAVE" at bounding box center [633, 27] width 39 height 10
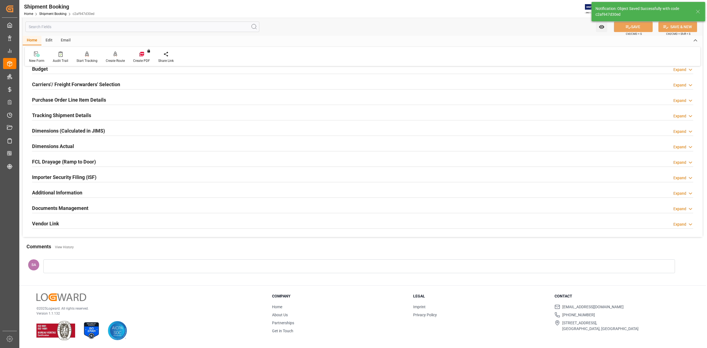
scroll to position [68, 0]
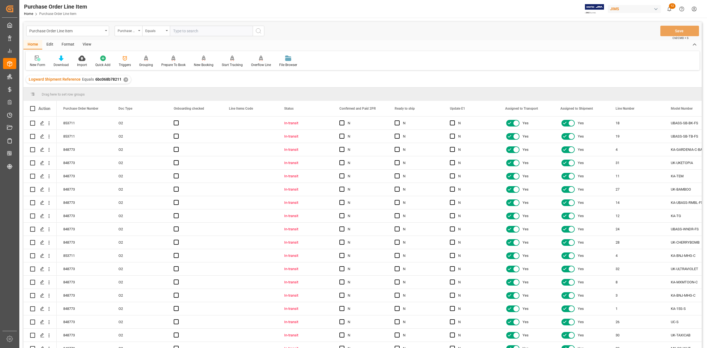
click at [86, 43] on div "View" at bounding box center [86, 44] width 17 height 9
click at [61, 60] on icon at bounding box center [63, 58] width 6 height 6
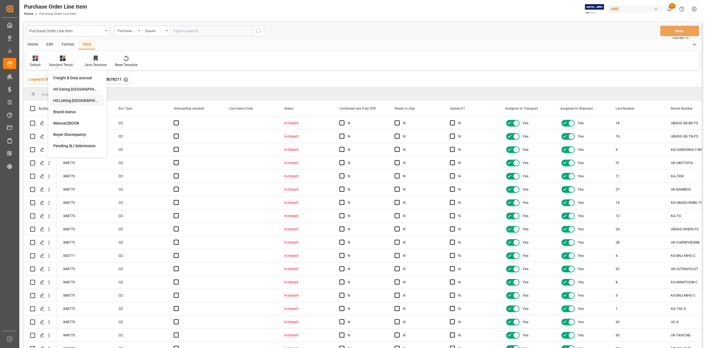
click at [75, 101] on div "HS Listing CANADA" at bounding box center [77, 101] width 48 height 6
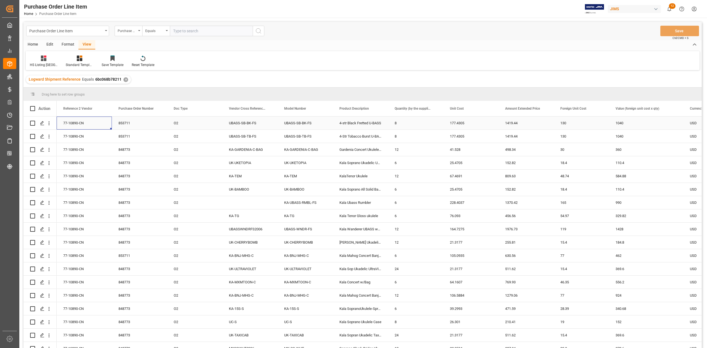
click at [72, 126] on div "77-10890-CN" at bounding box center [84, 123] width 55 height 13
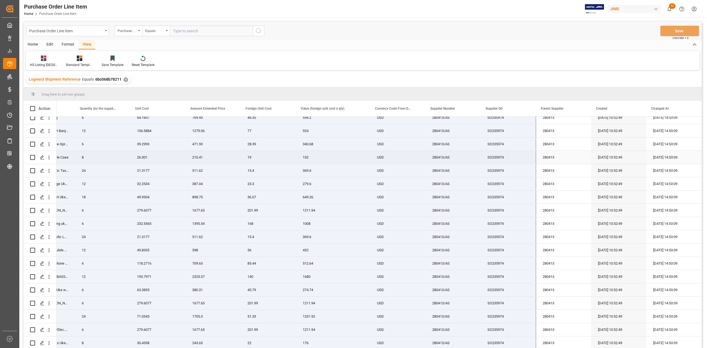
scroll to position [204, 0]
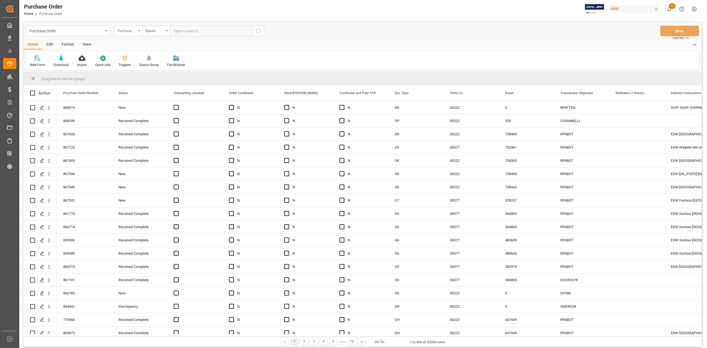
click at [139, 31] on icon "open menu" at bounding box center [139, 30] width 2 height 1
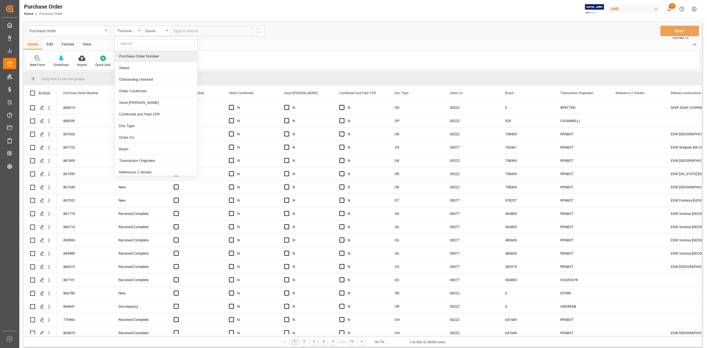
click at [144, 55] on div "Purchase Order Number" at bounding box center [156, 57] width 82 height 12
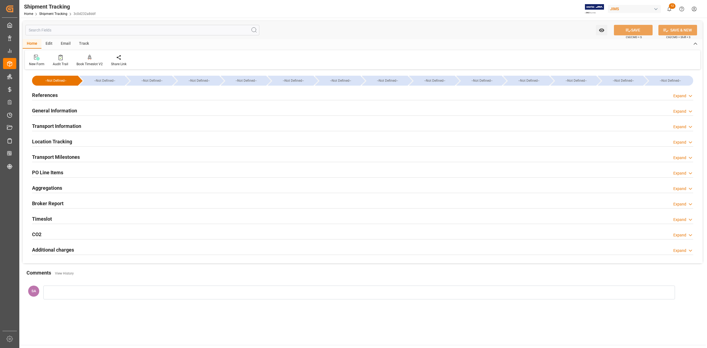
type input "[DATE] 00:00"
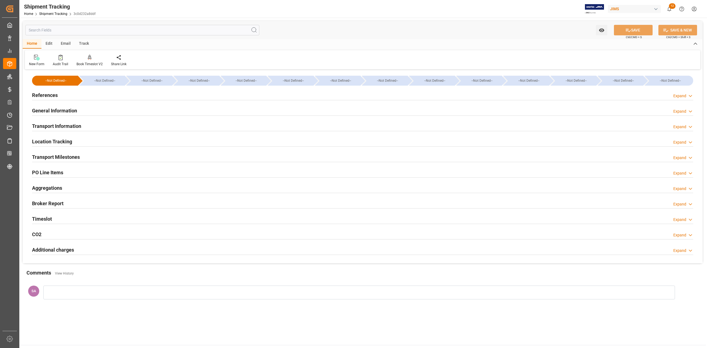
click at [60, 157] on h2 "Transport Milestones" at bounding box center [56, 156] width 48 height 7
